Goal: Task Accomplishment & Management: Complete application form

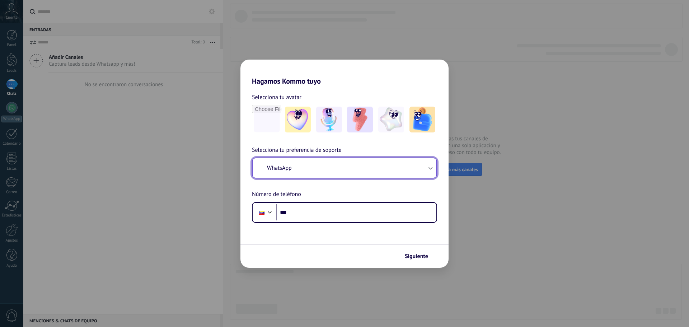
click at [343, 171] on button "WhatsApp" at bounding box center [344, 167] width 184 height 19
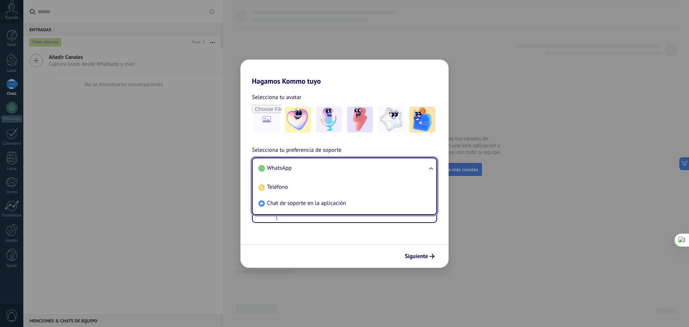
click at [340, 168] on li "WhatsApp" at bounding box center [342, 168] width 175 height 16
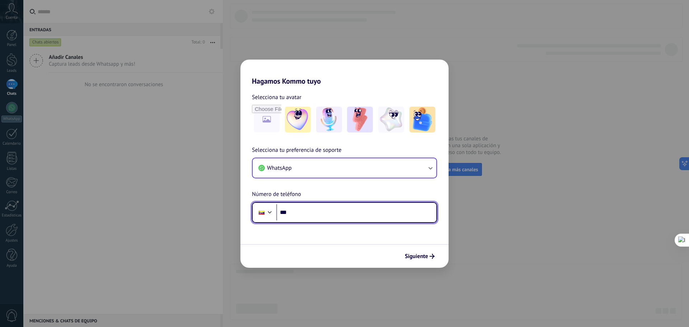
click at [327, 211] on input "***" at bounding box center [356, 212] width 160 height 16
type input "**********"
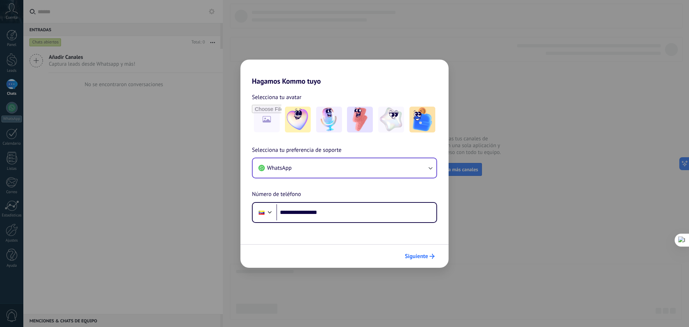
click at [423, 259] on span "Siguiente" at bounding box center [416, 256] width 23 height 5
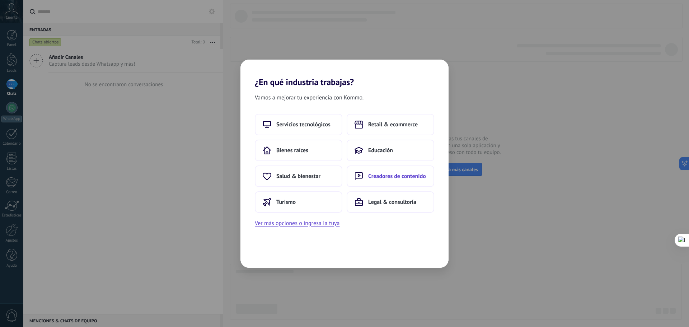
click at [405, 179] on span "Creadores de contenido" at bounding box center [397, 175] width 58 height 7
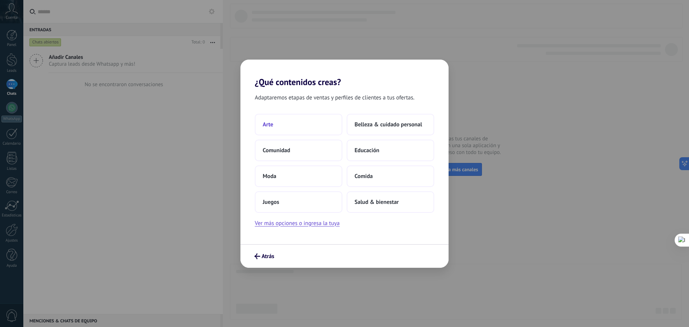
click at [298, 128] on button "Arte" at bounding box center [299, 125] width 88 height 22
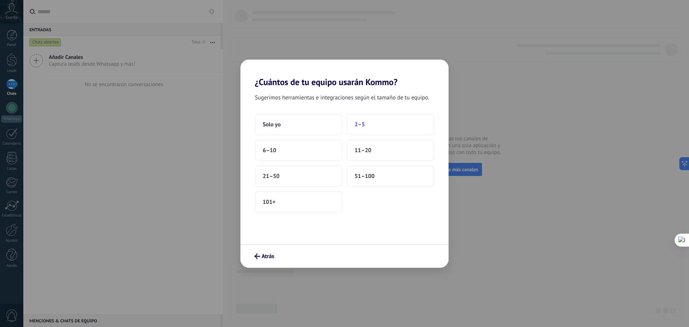
click at [375, 122] on button "2–5" at bounding box center [390, 125] width 88 height 22
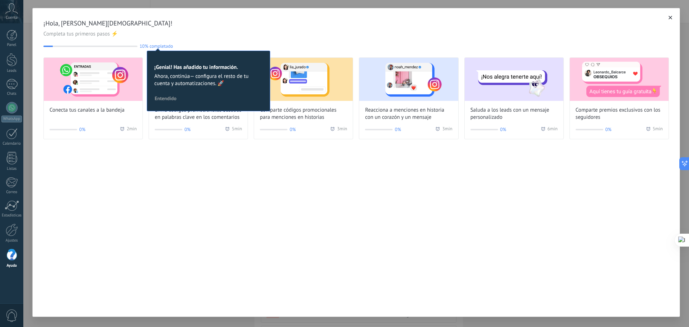
scroll to position [4, 0]
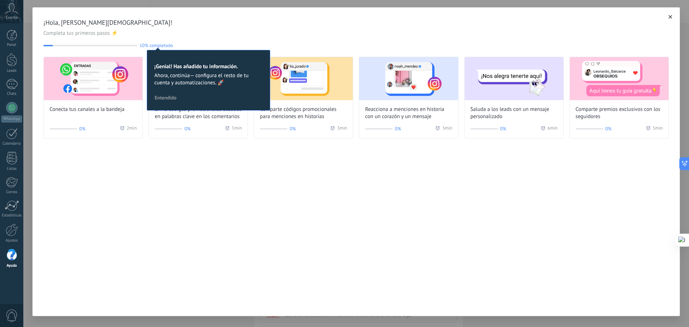
click at [134, 212] on div "¡Hola, [PERSON_NAME][DEMOGRAPHIC_DATA]! Completa tus primeros pasos ⚡ 10% compl…" at bounding box center [355, 161] width 647 height 309
click at [218, 238] on div "¡Hola, [PERSON_NAME][DEMOGRAPHIC_DATA]! Completa tus primeros pasos ⚡ 10% compl…" at bounding box center [355, 161] width 647 height 309
